Goal: Navigation & Orientation: Find specific page/section

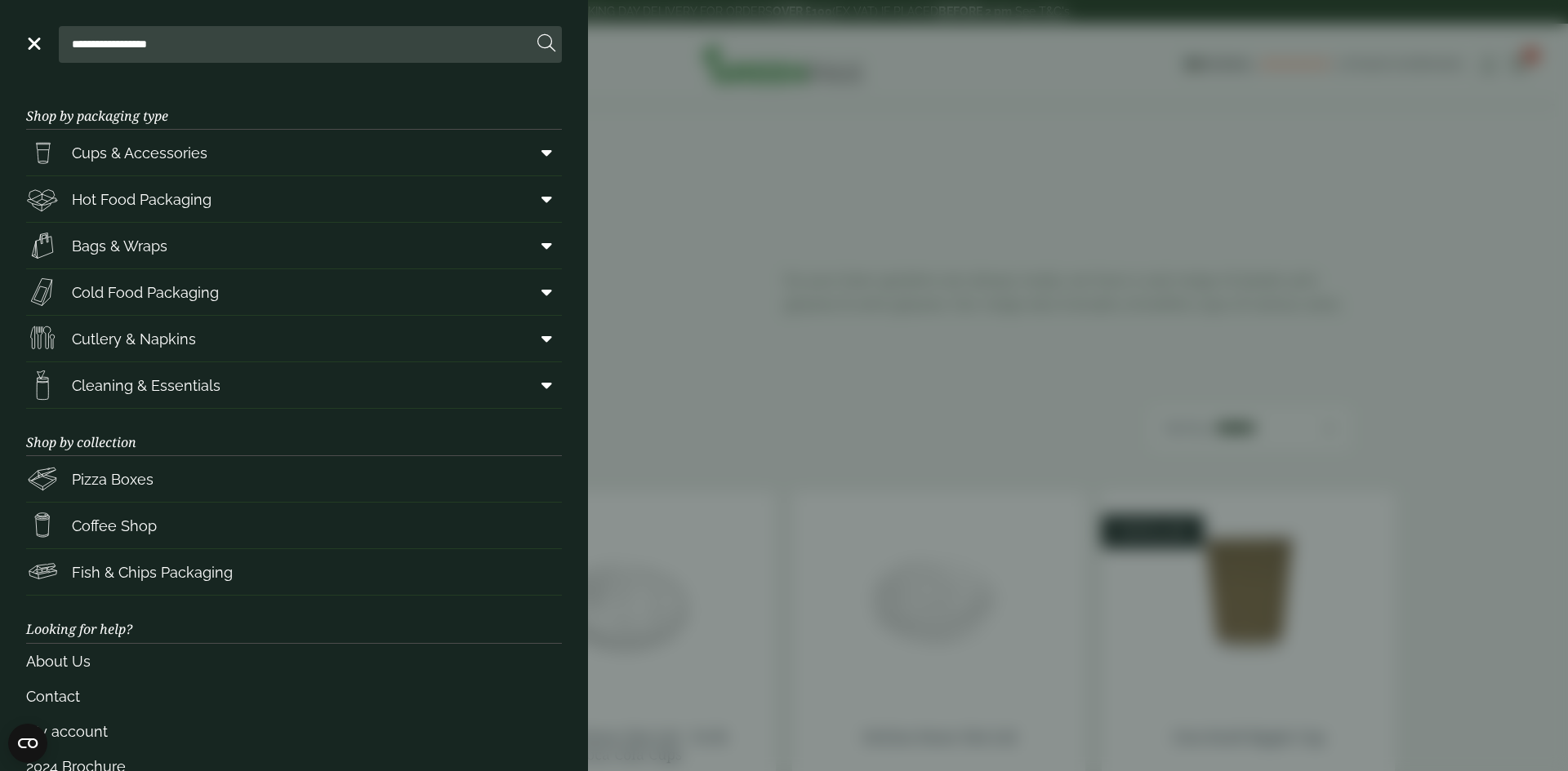
drag, startPoint x: 0, startPoint y: 0, endPoint x: 47, endPoint y: 44, distance: 64.4
click at [33, 41] on link "Menu" at bounding box center [32, 42] width 16 height 16
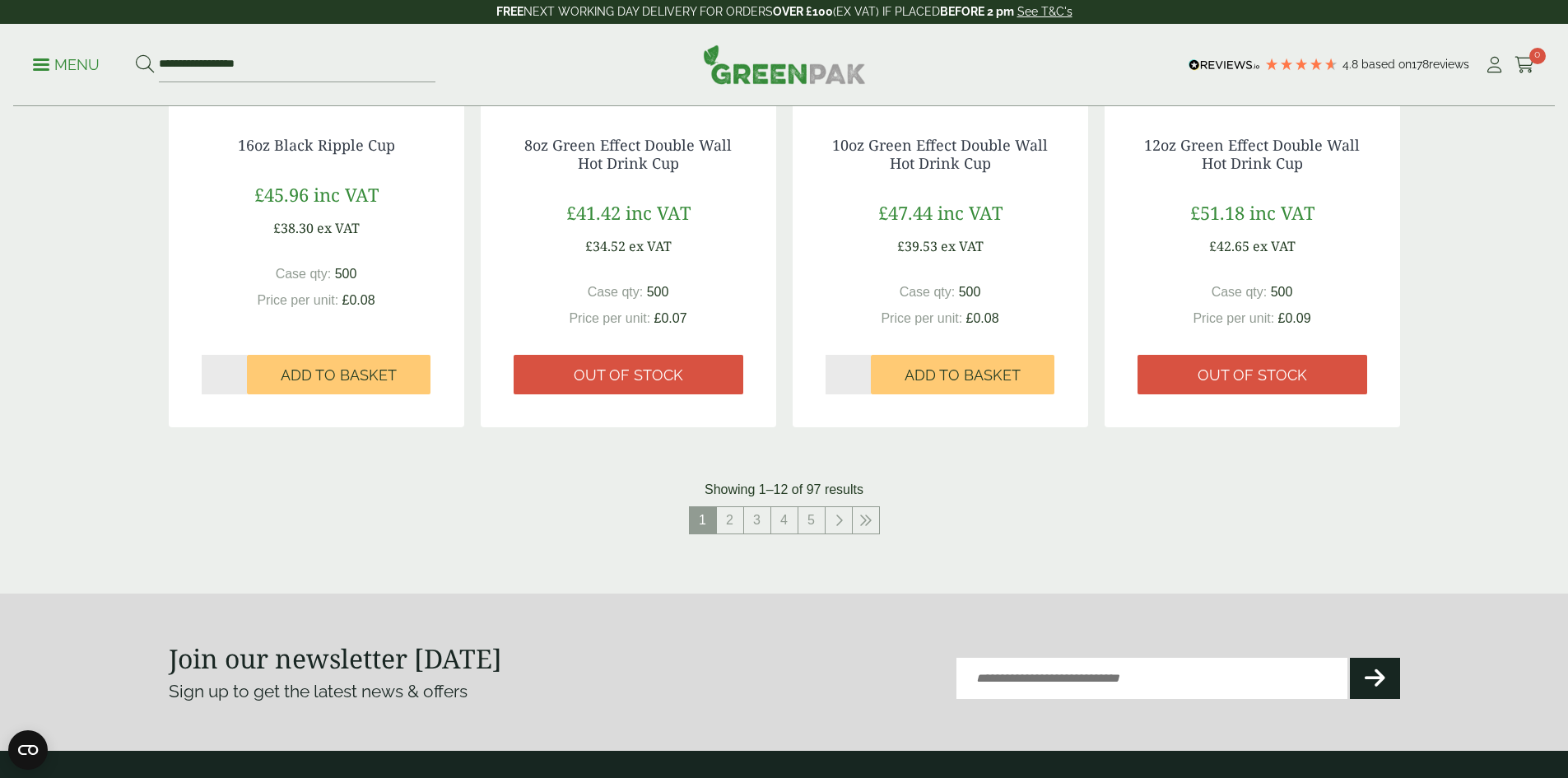
scroll to position [1318, 0]
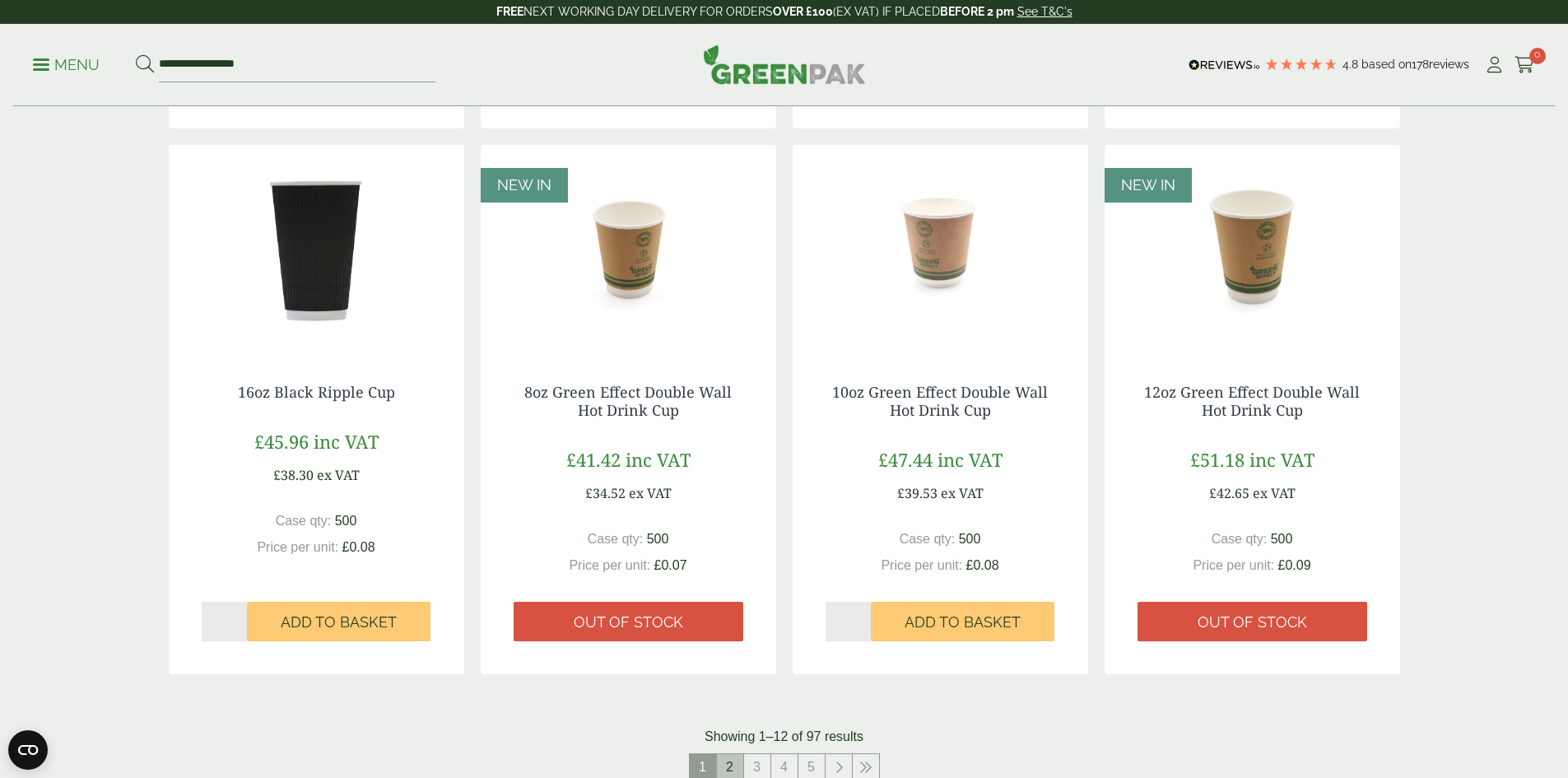
click at [726, 765] on link "2" at bounding box center [730, 767] width 26 height 26
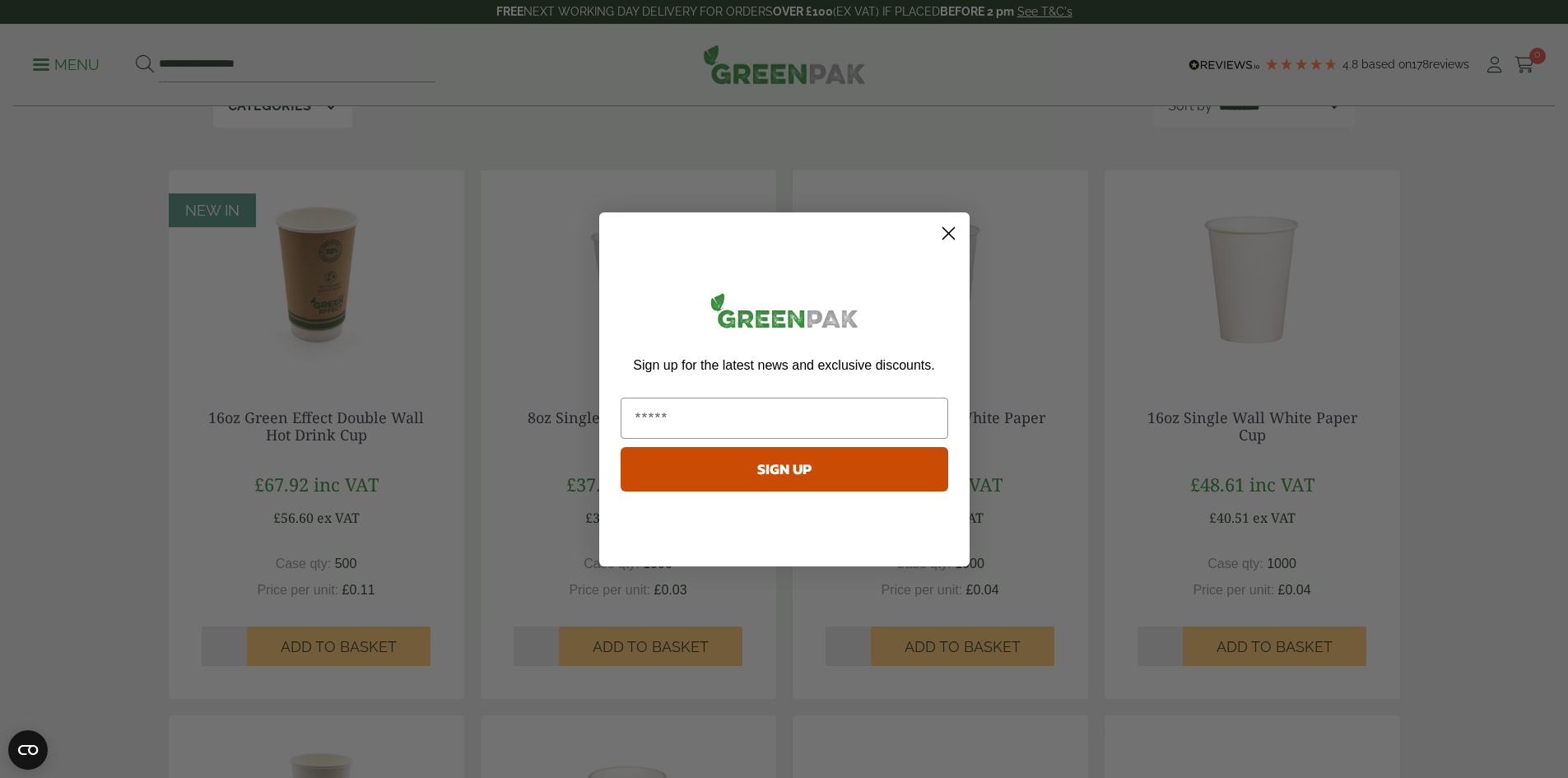
scroll to position [165, 0]
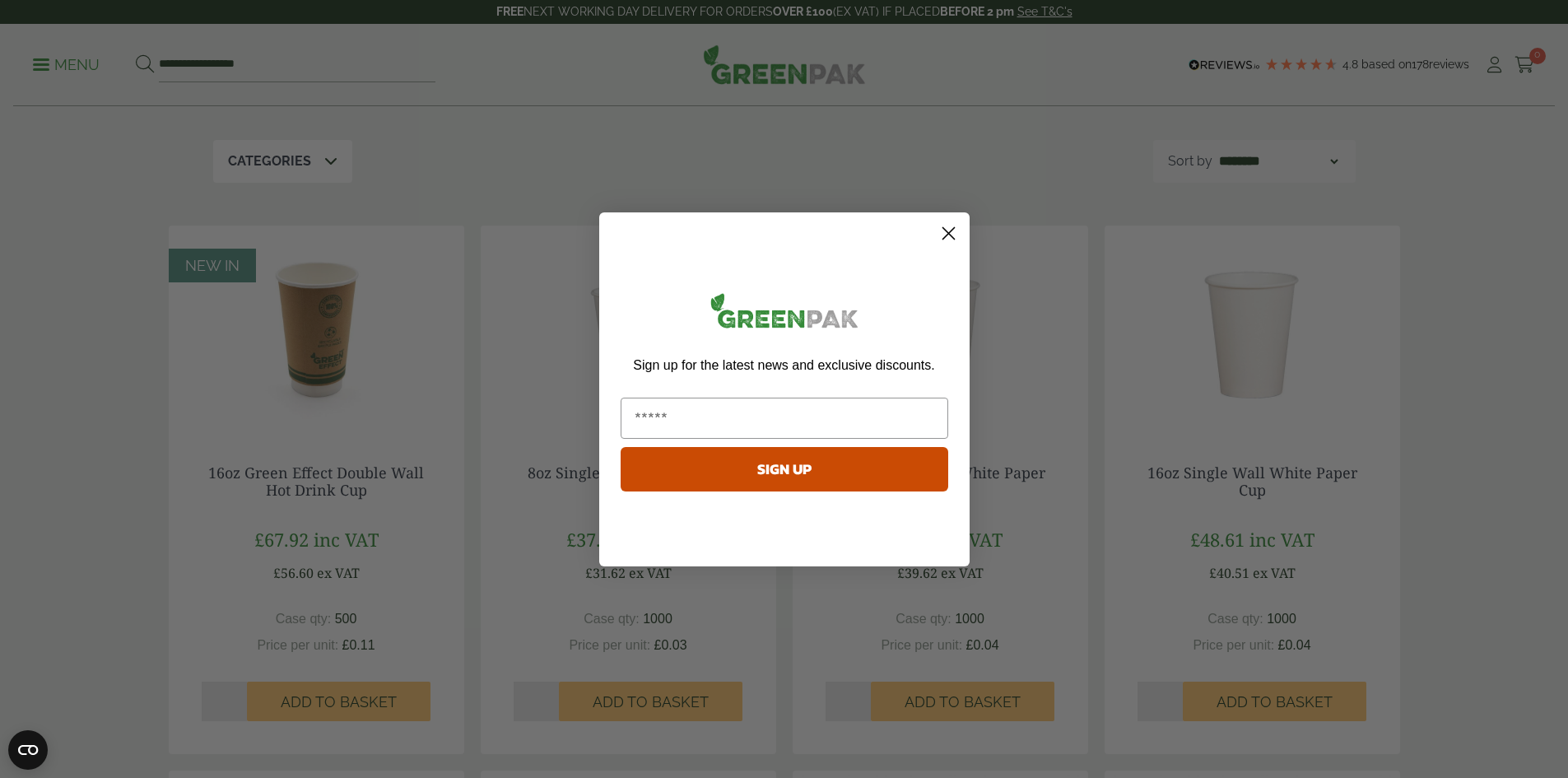
click at [939, 232] on circle "Close dialog" at bounding box center [948, 233] width 27 height 27
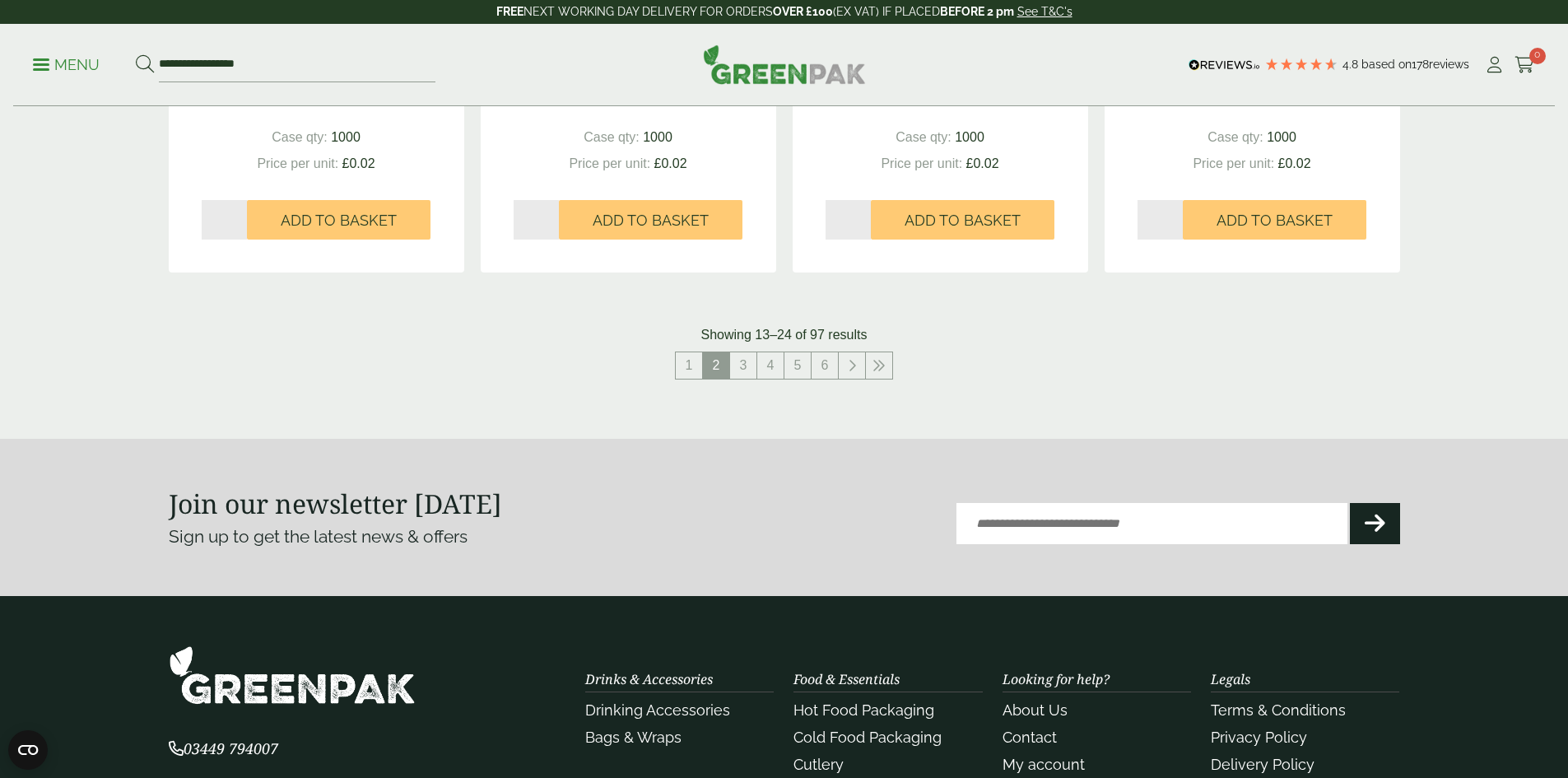
scroll to position [1730, 0]
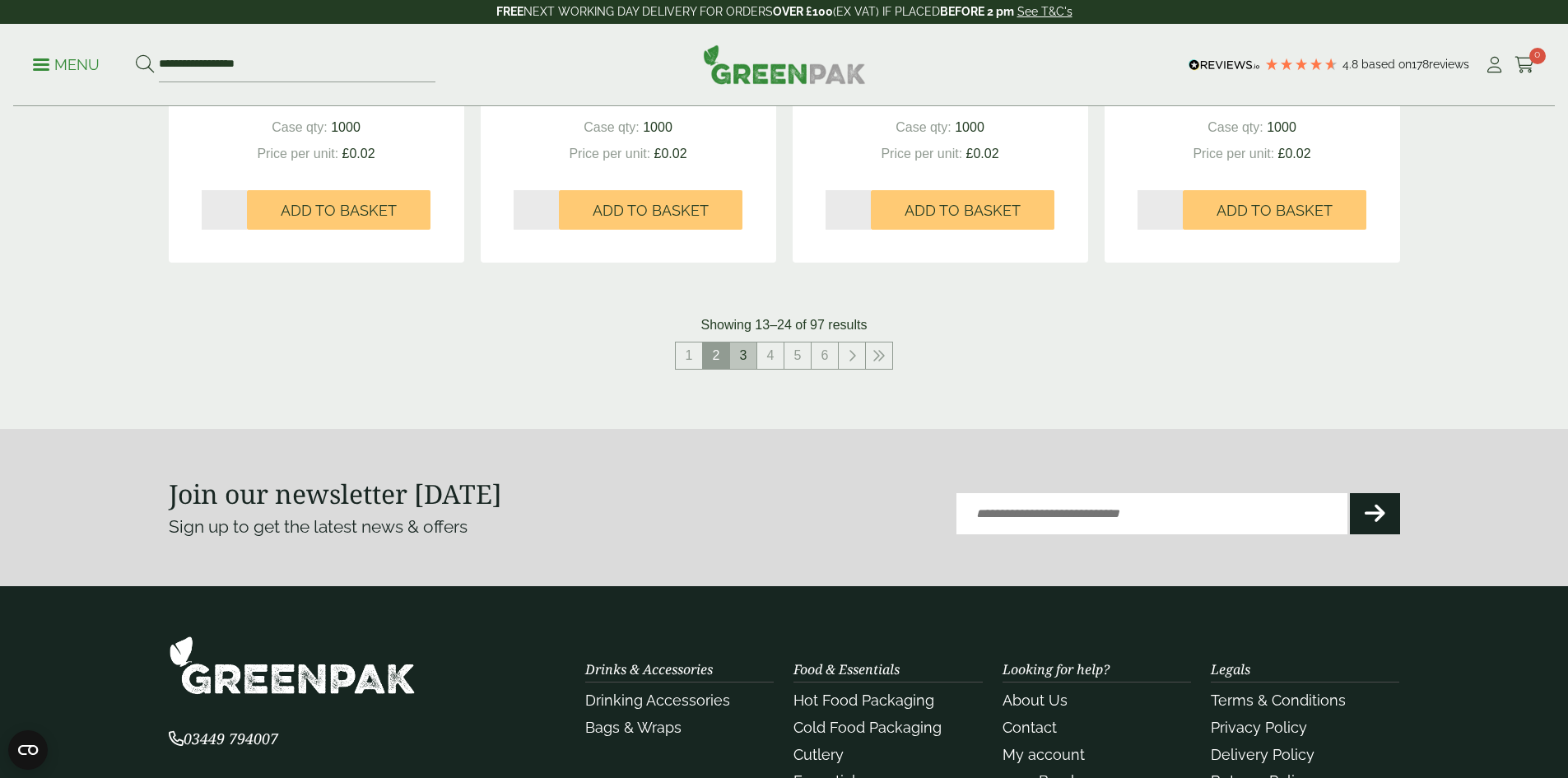
click at [745, 359] on link "3" at bounding box center [743, 356] width 26 height 26
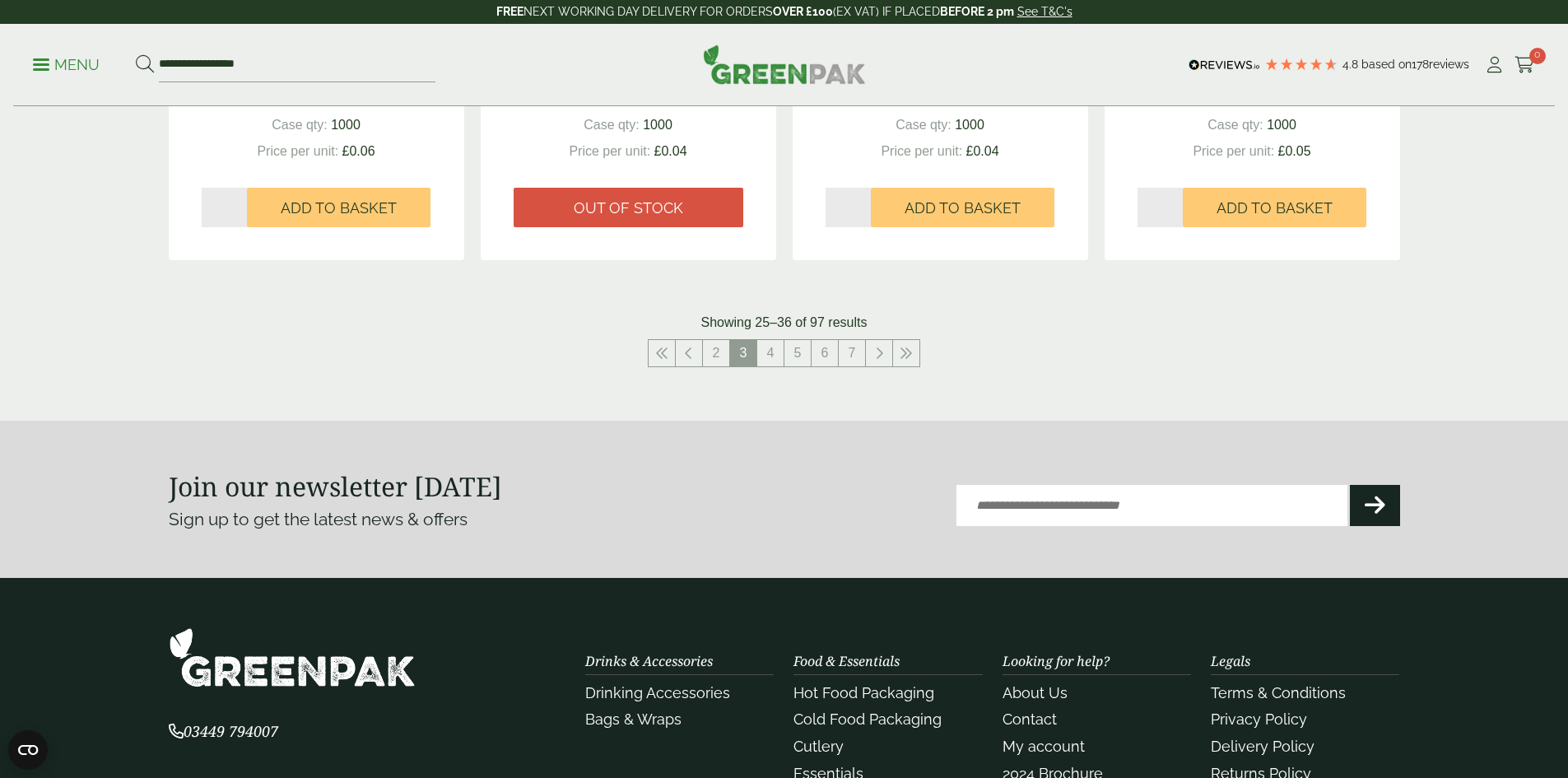
scroll to position [1812, 0]
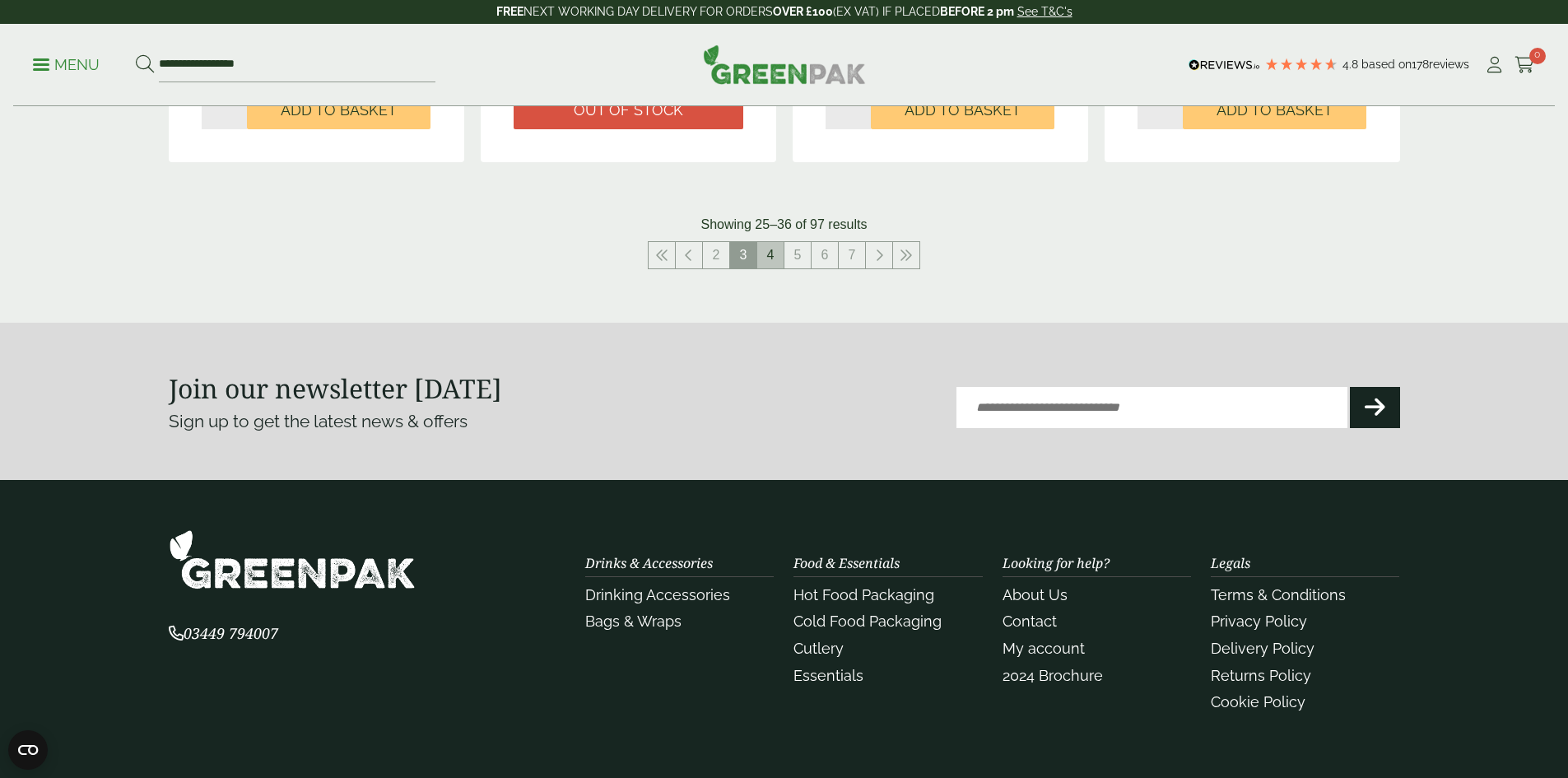
click at [770, 250] on link "4" at bounding box center [770, 255] width 26 height 26
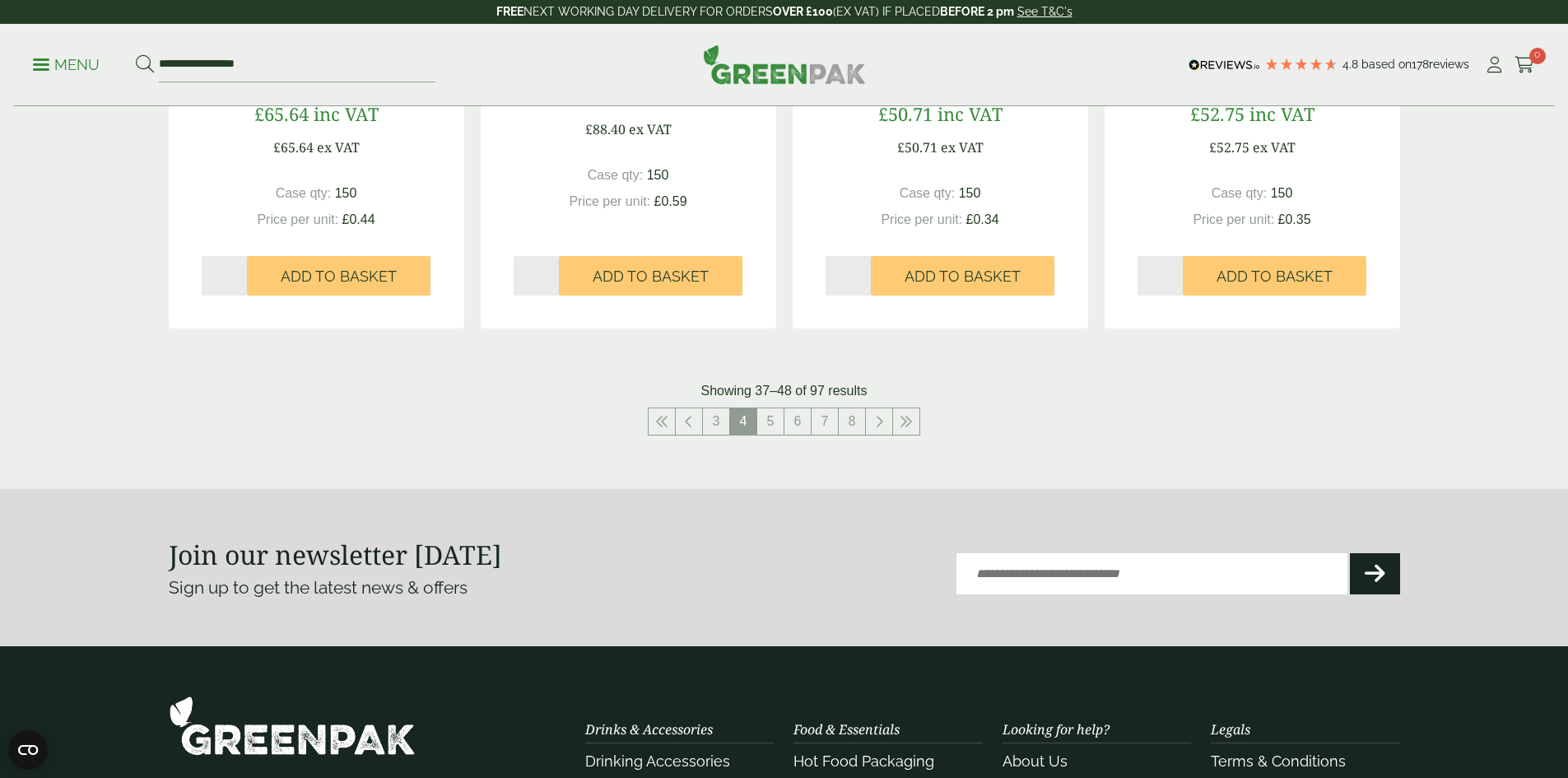
scroll to position [1762, 0]
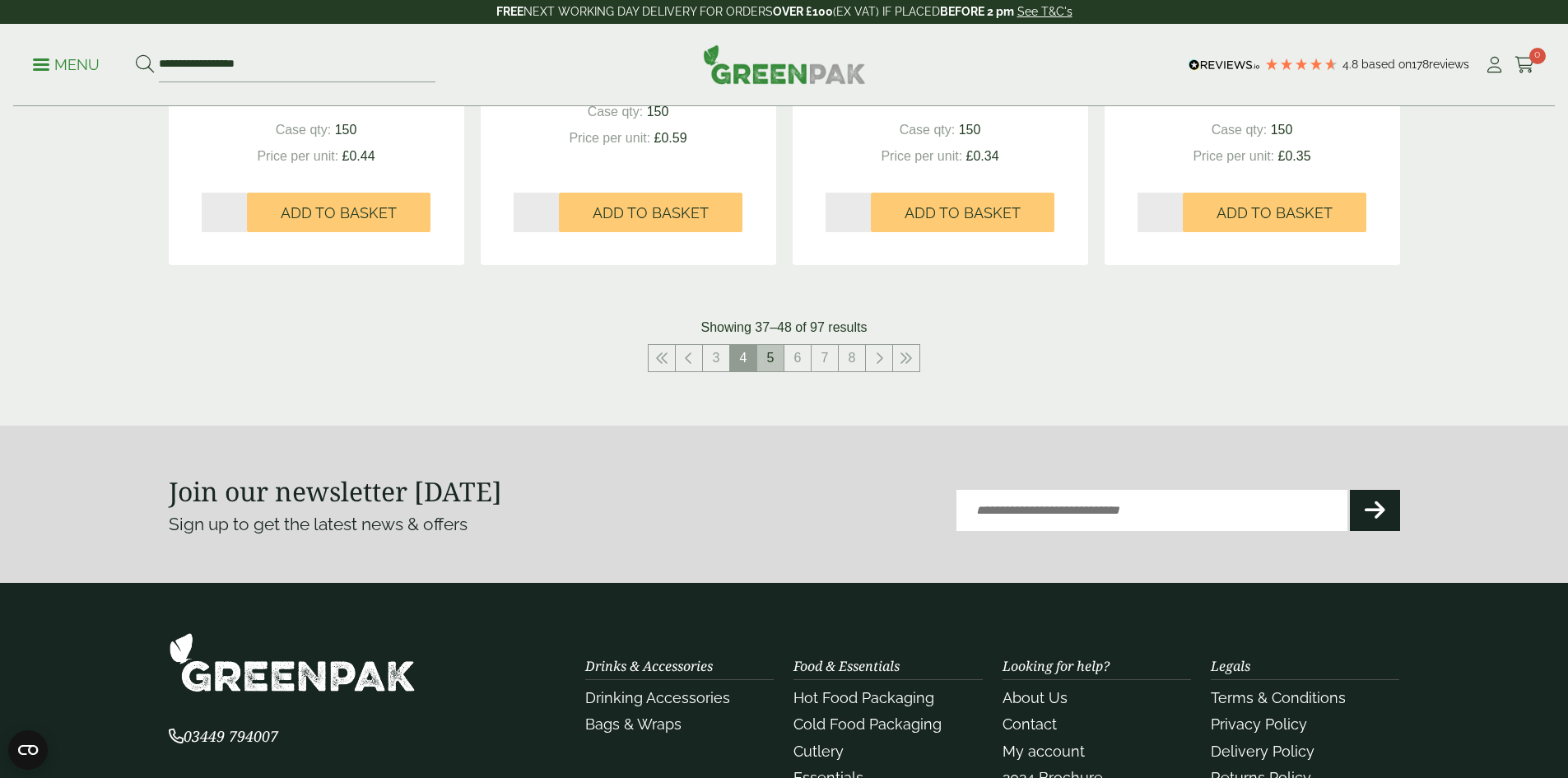
click at [769, 357] on link "5" at bounding box center [770, 358] width 26 height 26
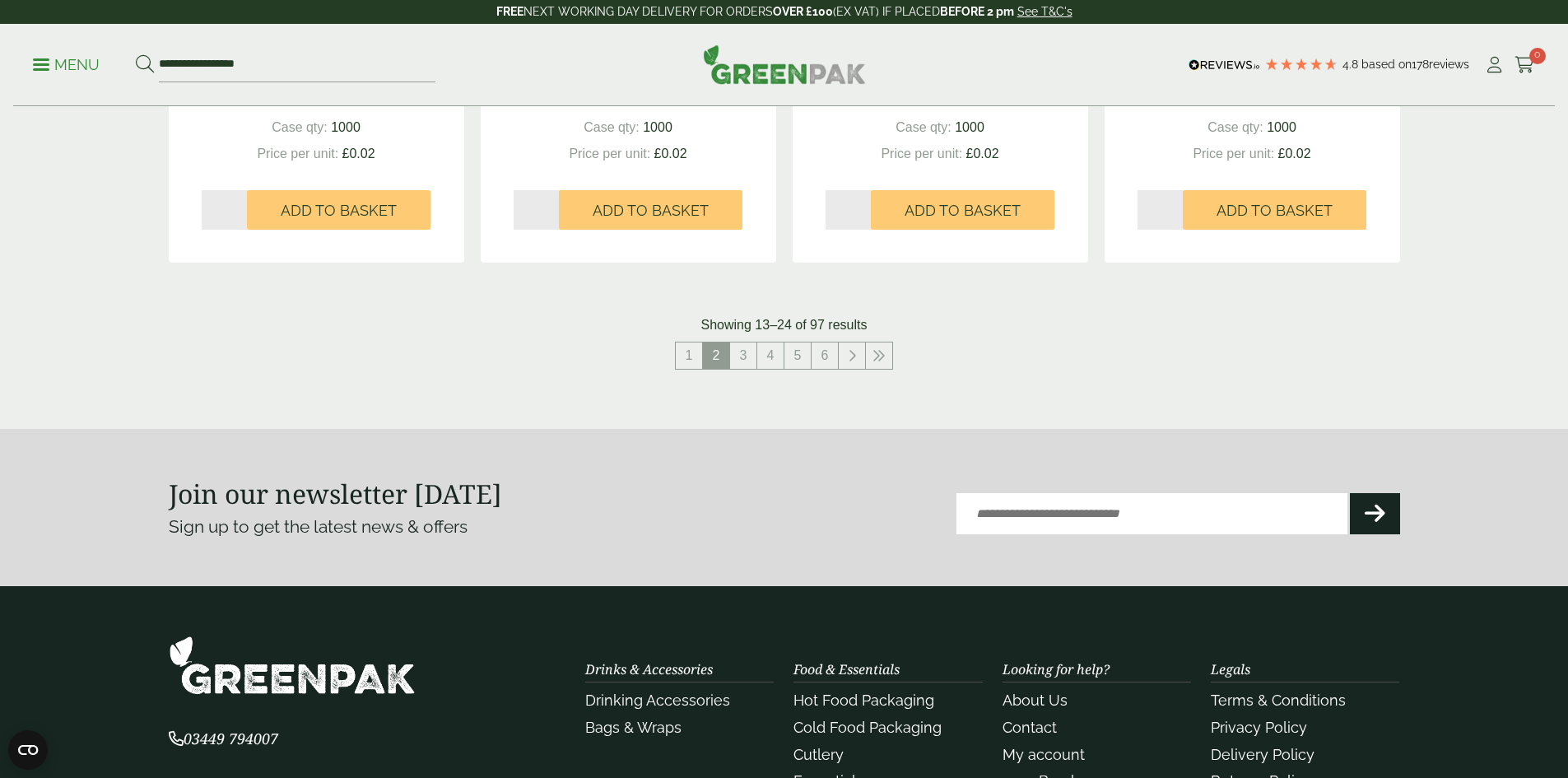
scroll to position [1318, 0]
